Goal: Find specific page/section: Find specific page/section

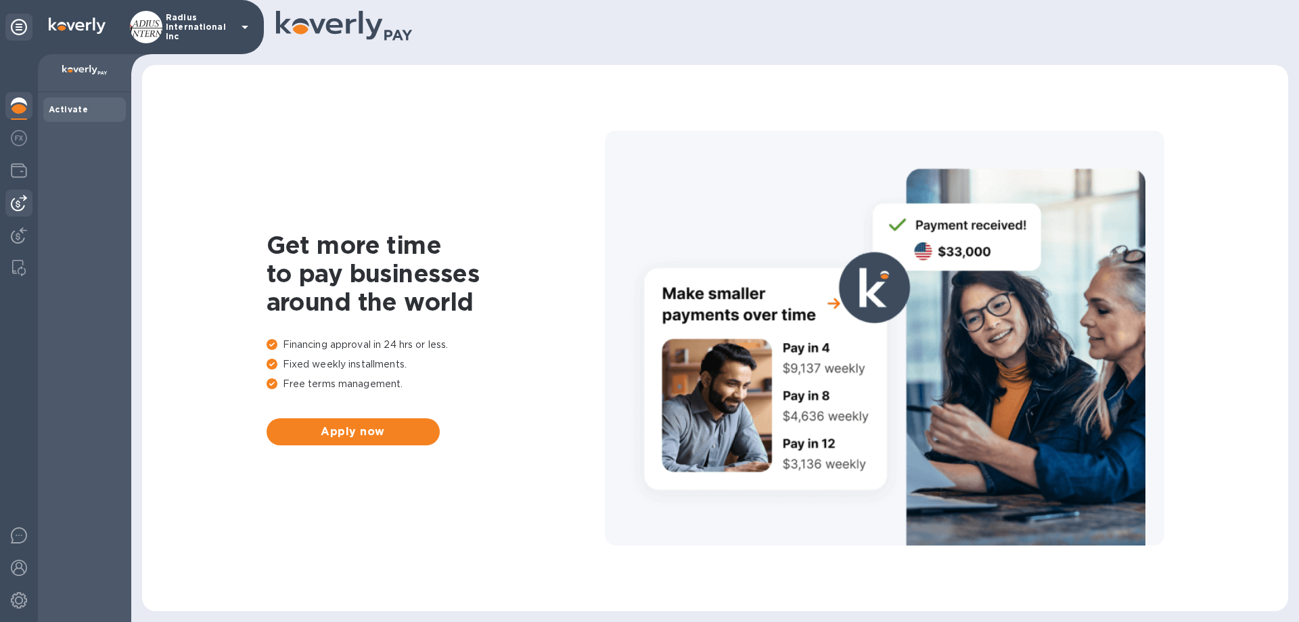
drag, startPoint x: 20, startPoint y: 203, endPoint x: 68, endPoint y: 203, distance: 48.0
click at [19, 203] on img at bounding box center [19, 203] width 16 height 16
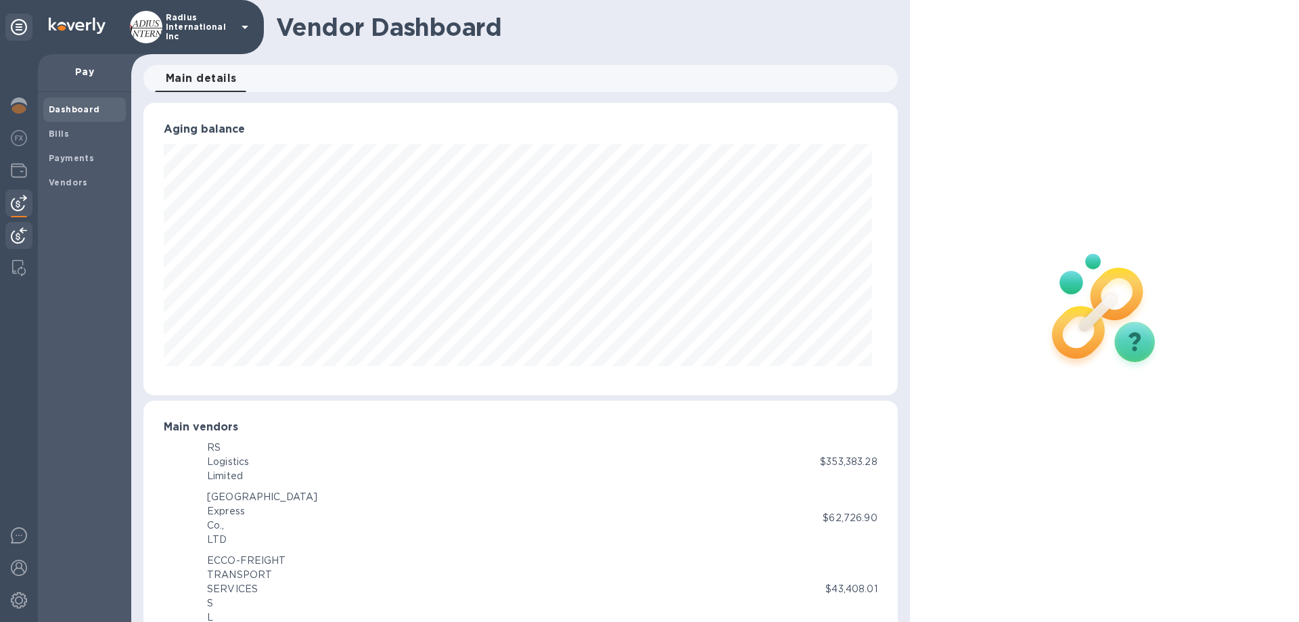
scroll to position [676281, 675824]
drag, startPoint x: 20, startPoint y: 235, endPoint x: 81, endPoint y: 210, distance: 66.5
click at [19, 235] on img at bounding box center [19, 235] width 16 height 16
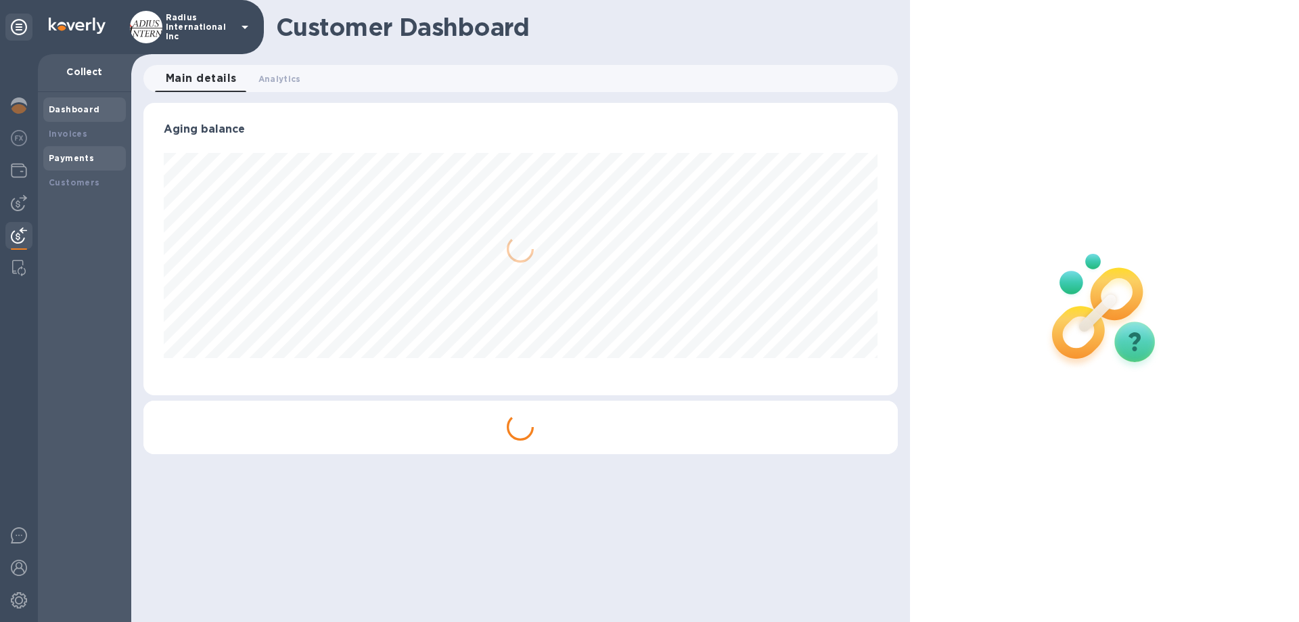
scroll to position [292, 754]
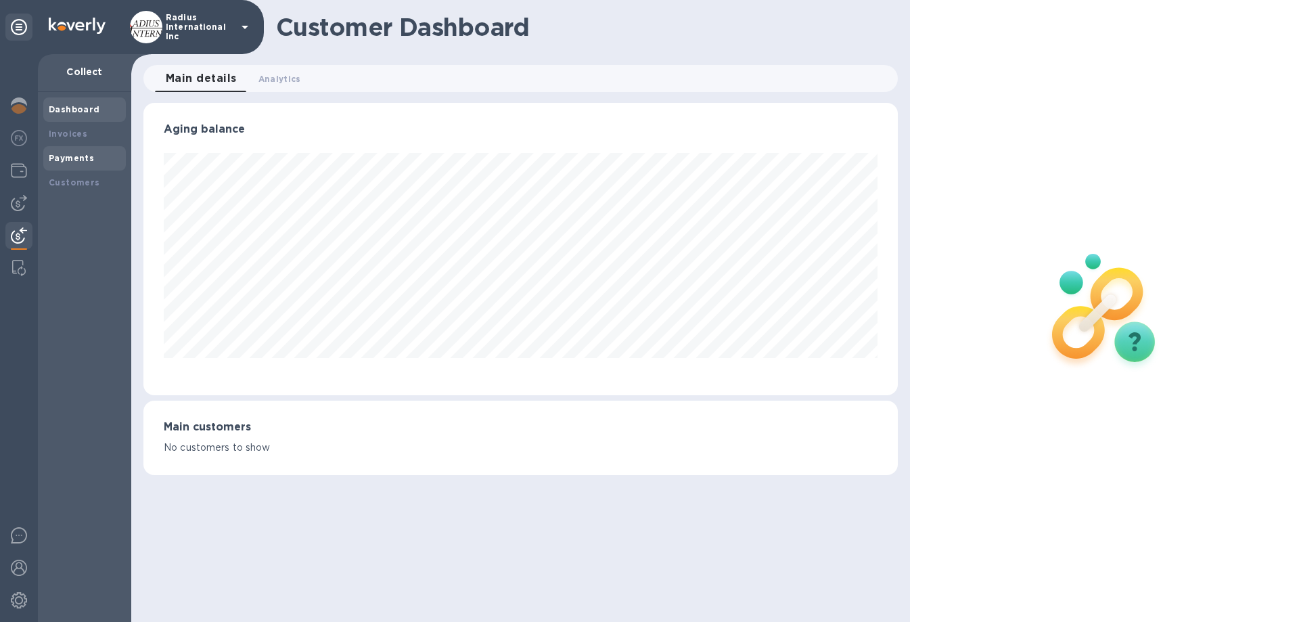
click at [90, 160] on b "Payments" at bounding box center [71, 158] width 45 height 10
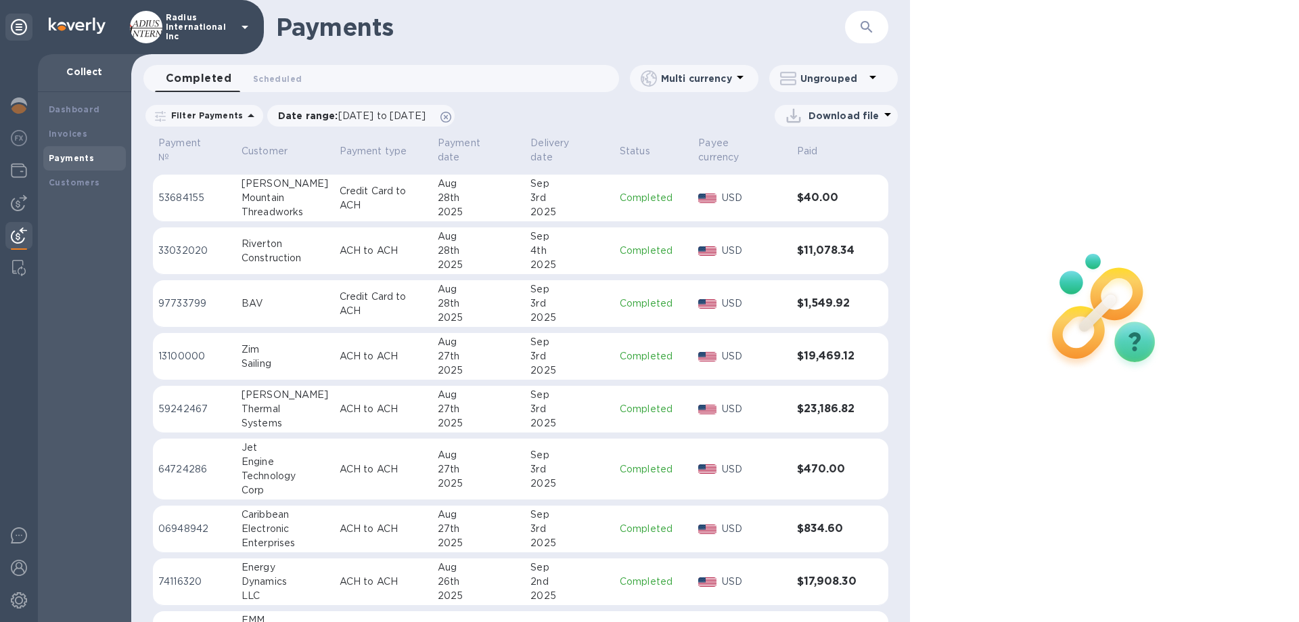
scroll to position [744, 0]
